Goal: Information Seeking & Learning: Find specific fact

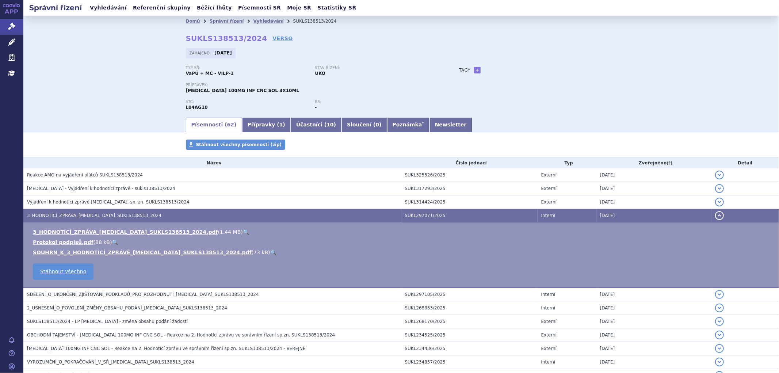
click at [715, 217] on button "detail" at bounding box center [719, 215] width 9 height 9
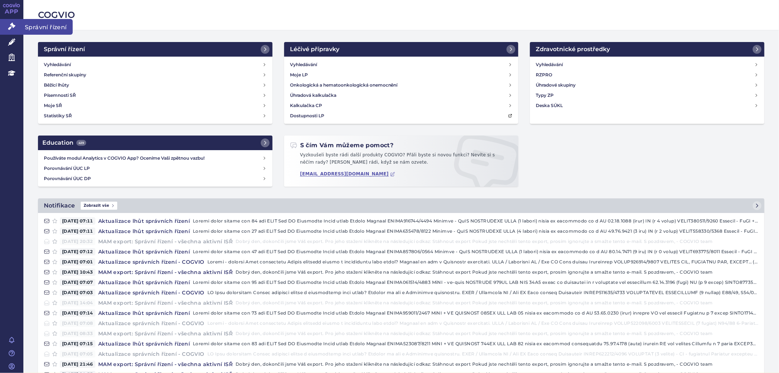
click at [9, 29] on icon at bounding box center [11, 26] width 7 height 7
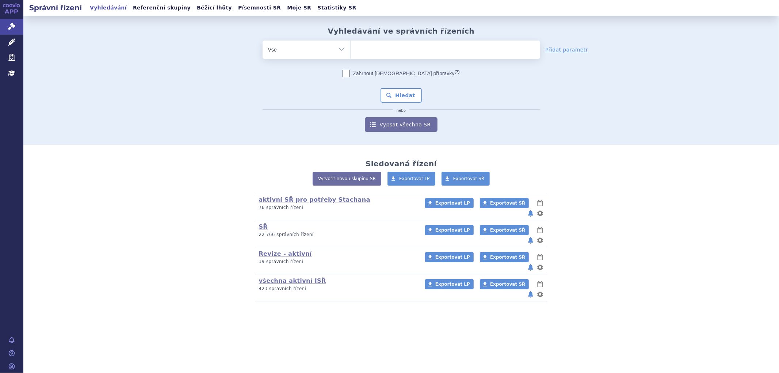
click at [366, 46] on ul at bounding box center [446, 48] width 190 height 15
click at [351, 46] on select at bounding box center [350, 49] width 0 height 18
paste input "SUKLS215161/2025"
type input "SUKLS215161/2025"
select select "SUKLS215161/2025"
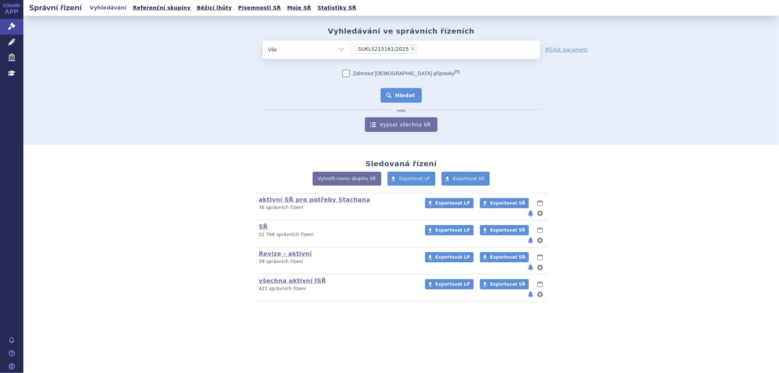
click at [398, 98] on button "Hledat" at bounding box center [401, 95] width 41 height 15
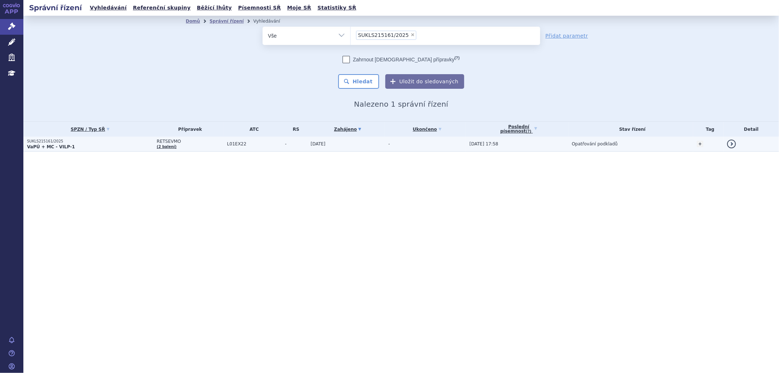
click at [265, 142] on span "L01EX22" at bounding box center [254, 143] width 54 height 5
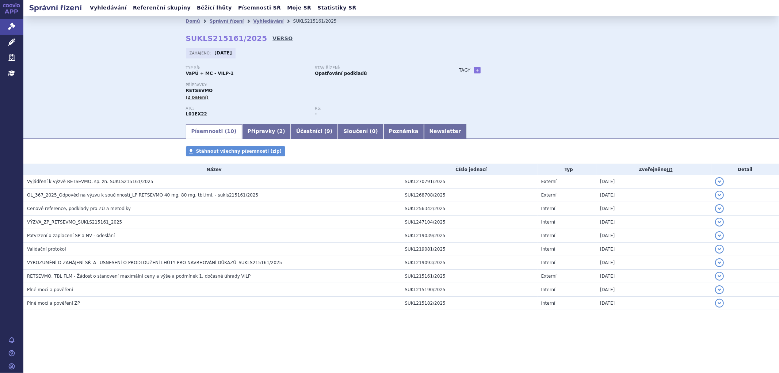
click at [273, 37] on link "VERSO" at bounding box center [283, 38] width 20 height 7
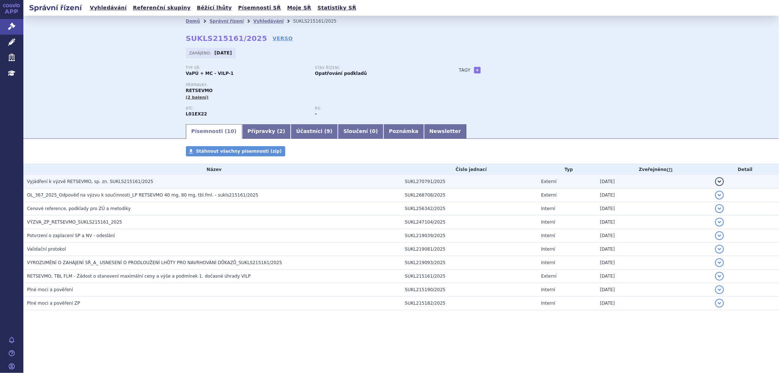
click at [76, 181] on span "Vyjádření k výzvě RETSEVMO, sp. zn. SUKLS215161/2025" at bounding box center [90, 181] width 126 height 5
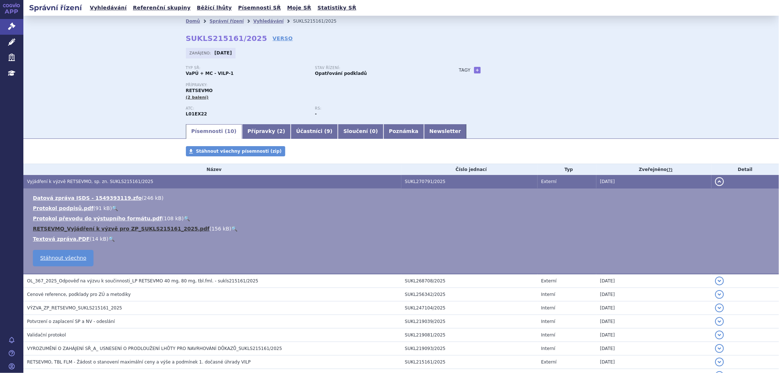
click at [76, 232] on link "RETSEVMO_Vyjádření k výzvě pro ZP_SUKLS215161_2025.pdf" at bounding box center [121, 229] width 177 height 6
click at [715, 180] on button "detail" at bounding box center [719, 181] width 9 height 9
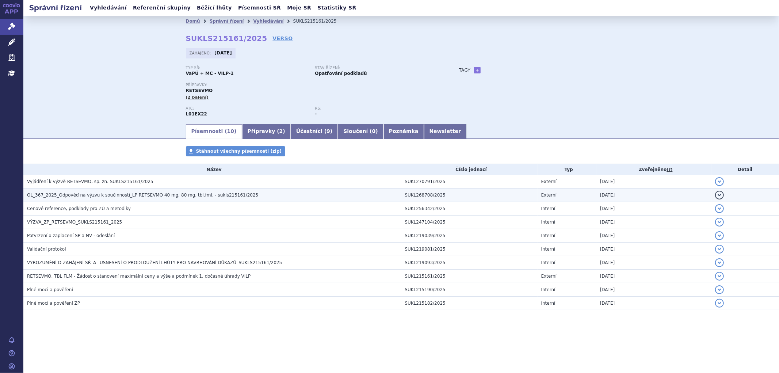
click at [81, 200] on td "OL_367_2025_Odpověď na výzvu k součinnosti_LP RETSEVMO 40 mg, 80 mg, tbl.fml. -…" at bounding box center [212, 196] width 378 height 14
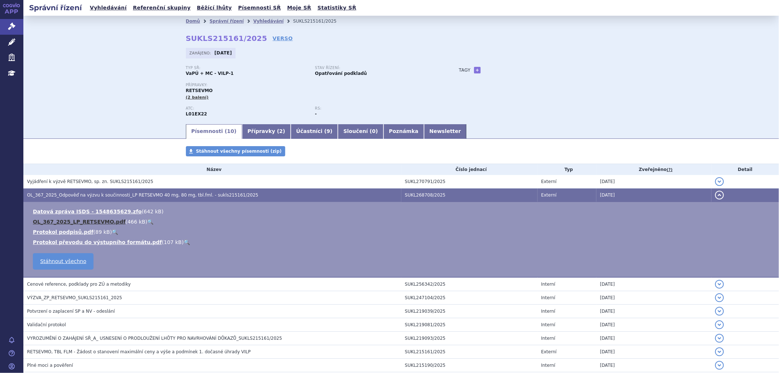
click at [74, 224] on link "OL_367_2025_LP_RETSEVMO.pdf" at bounding box center [79, 222] width 93 height 6
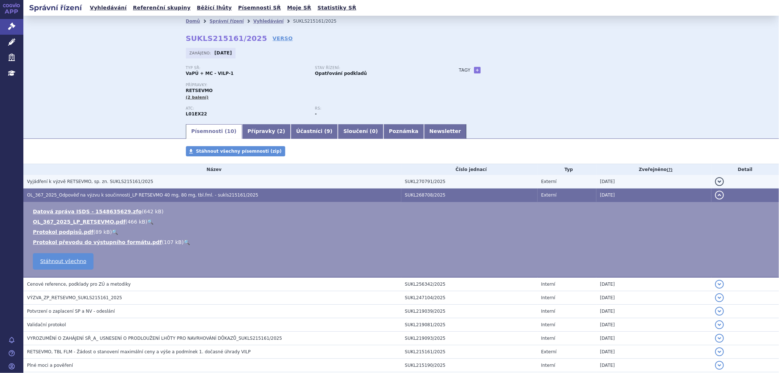
click at [135, 181] on span "Vyjádření k výzvě RETSEVMO, sp. zn. SUKLS215161/2025" at bounding box center [90, 181] width 126 height 5
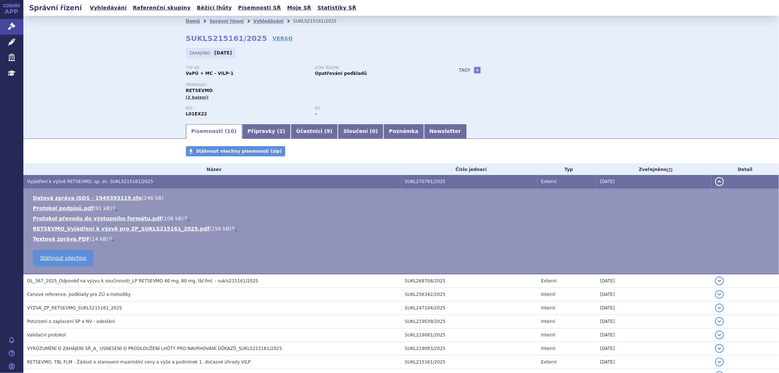
drag, startPoint x: 135, startPoint y: 181, endPoint x: 102, endPoint y: 163, distance: 37.6
click at [102, 163] on div "Písemnosti Stáhnout všechny písemnosti (zip) Název Číslo jednací Typ Zveřejněno…" at bounding box center [401, 278] width 756 height 265
click at [104, 231] on link "RETSEVMO_Vyjádření k výzvě pro ZP_SUKLS215161_2025.pdf" at bounding box center [121, 229] width 177 height 6
click at [715, 184] on button "detail" at bounding box center [719, 181] width 9 height 9
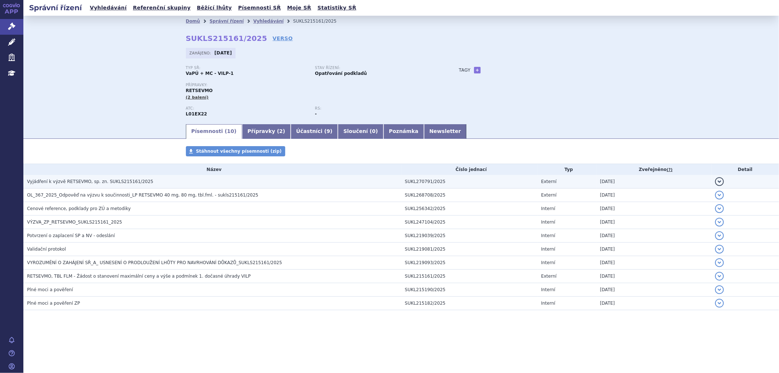
click at [147, 182] on h3 "Vyjádření k výzvě RETSEVMO, sp. zn. SUKLS215161/2025" at bounding box center [214, 181] width 374 height 7
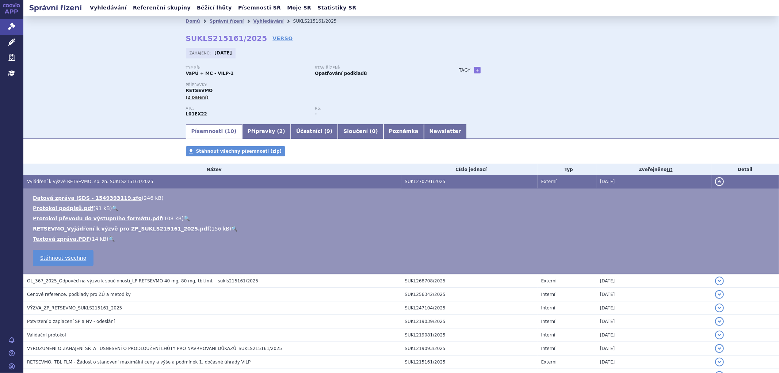
click at [715, 184] on button "detail" at bounding box center [719, 181] width 9 height 9
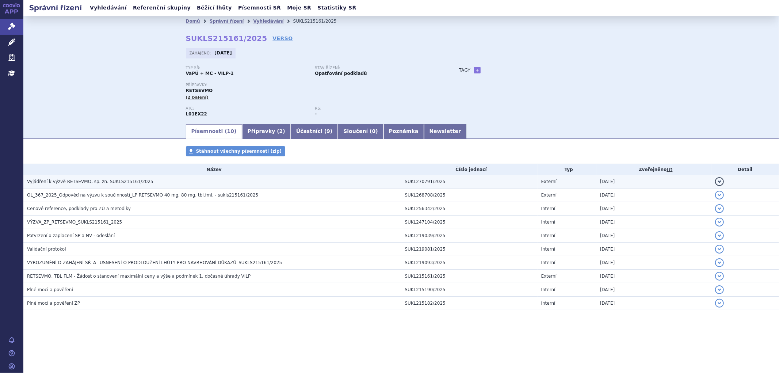
click at [710, 183] on td "08.07.2025" at bounding box center [654, 182] width 115 height 14
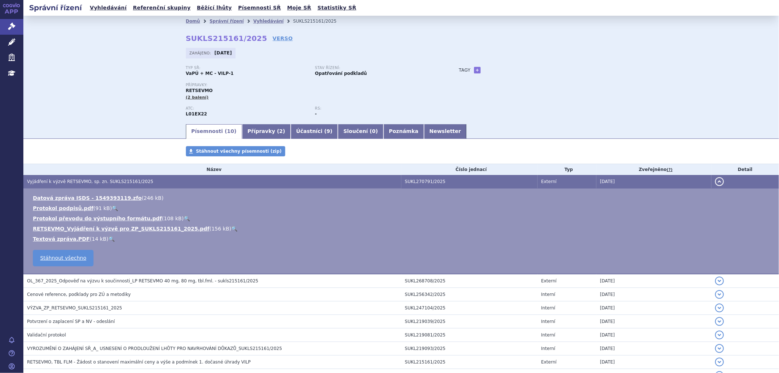
click at [715, 183] on button "detail" at bounding box center [719, 181] width 9 height 9
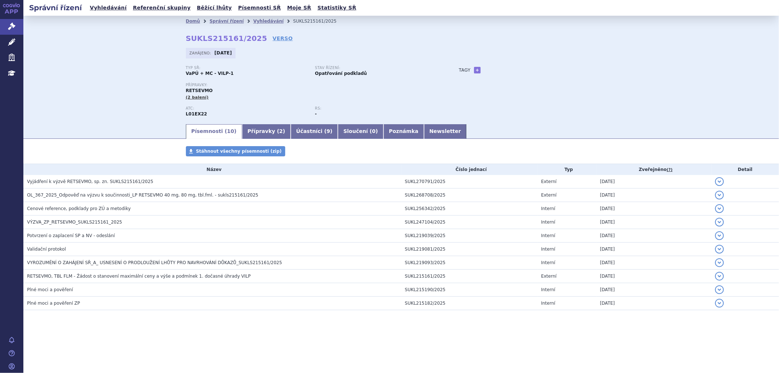
click at [686, 94] on div "Domů Správní řízení Vyhledávání SUKLS215161/2025 SUKLS215161/2025 VERSO Zahájen…" at bounding box center [401, 69] width 756 height 107
click at [263, 22] on link "Vyhledávání" at bounding box center [268, 21] width 30 height 5
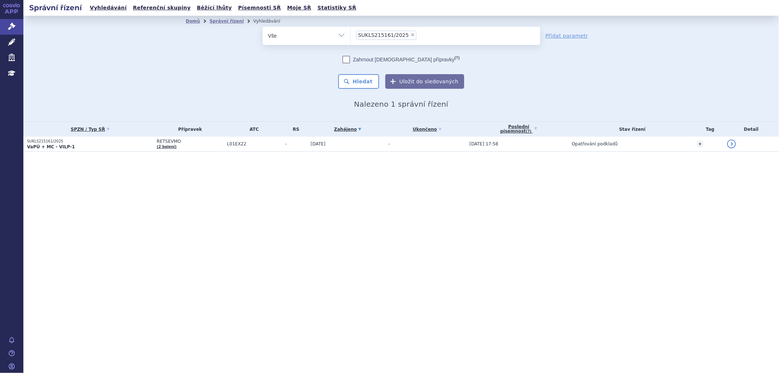
click at [403, 35] on li "× SUKLS215161/2025" at bounding box center [386, 35] width 61 height 9
click at [351, 35] on select "SUKLS215161/2025" at bounding box center [350, 35] width 0 height 18
click at [409, 35] on li "× SUKLS215161/2025" at bounding box center [386, 35] width 61 height 9
click at [351, 35] on select "SUKLS215161/2025" at bounding box center [350, 35] width 0 height 18
click at [411, 35] on span "×" at bounding box center [413, 35] width 4 height 4
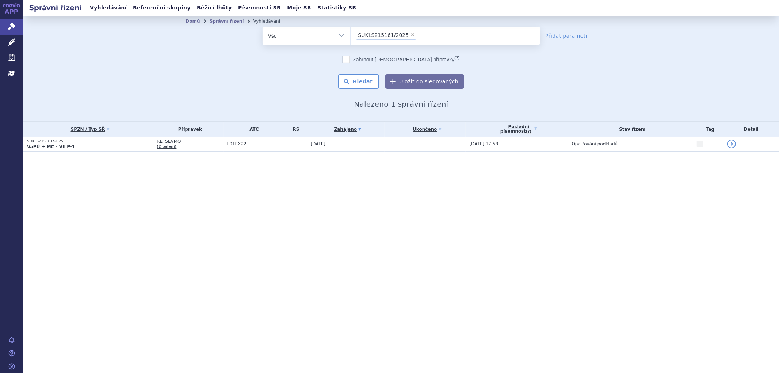
click at [351, 35] on select "SUKLS215161/2025" at bounding box center [350, 35] width 0 height 18
select select
type input "inf"
type input "infl"
type input "influ"
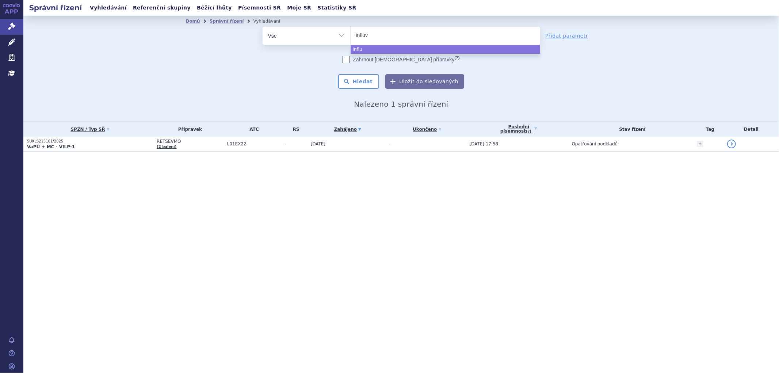
type input "influva"
select select "influva"
click at [361, 93] on div "Domů Správní řízení Vyhledávání Vyhledávání ve správních řízeních odstranit Vše…" at bounding box center [401, 68] width 460 height 82
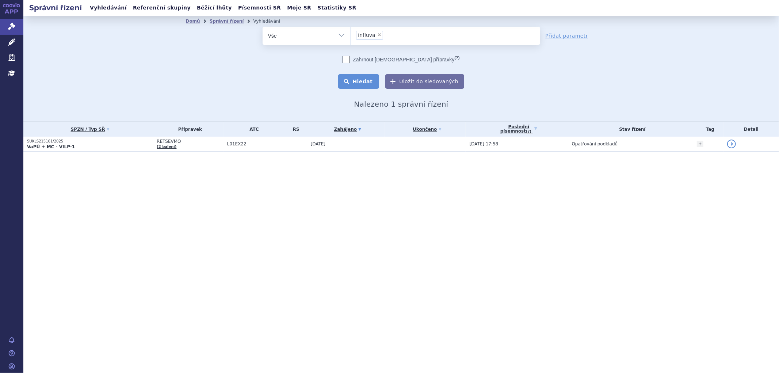
click at [362, 84] on button "Hledat" at bounding box center [358, 81] width 41 height 15
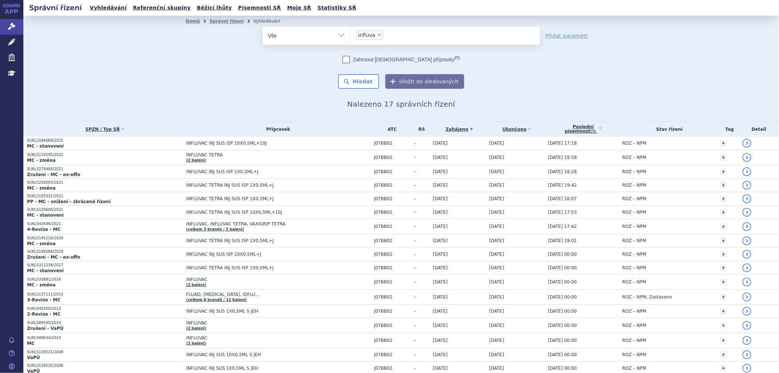
click at [395, 50] on form "odstranit Vše Spisová značka Typ SŘ influva ×" at bounding box center [402, 58] width 278 height 62
click at [393, 35] on ul "× influva" at bounding box center [446, 35] width 190 height 16
click at [351, 35] on select "influva" at bounding box center [350, 35] width 0 height 18
select select
type input "influva"
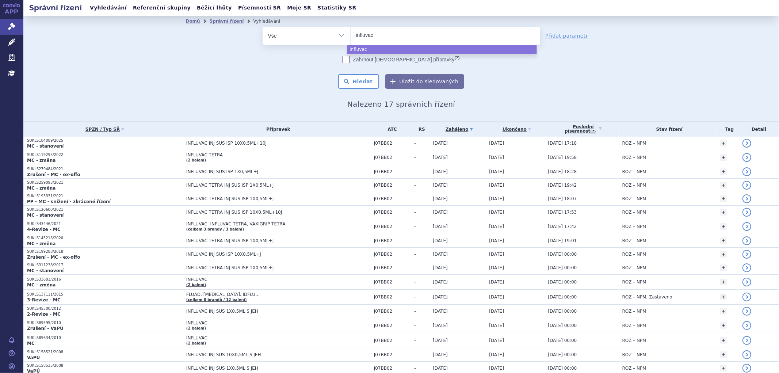
type input "influvac"
select select "influvac"
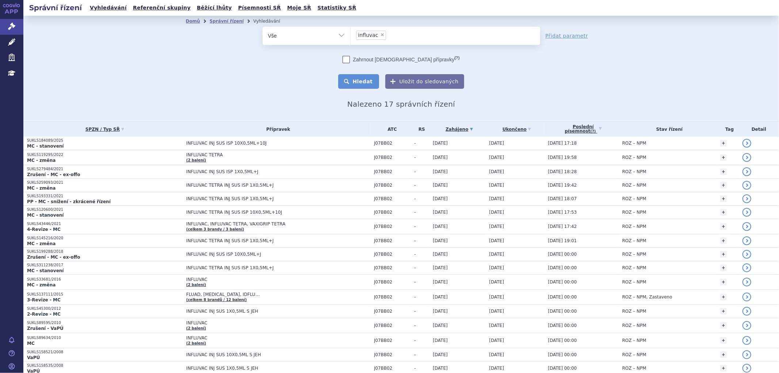
click at [376, 83] on button "Hledat" at bounding box center [358, 81] width 41 height 15
